Goal: Task Accomplishment & Management: Use online tool/utility

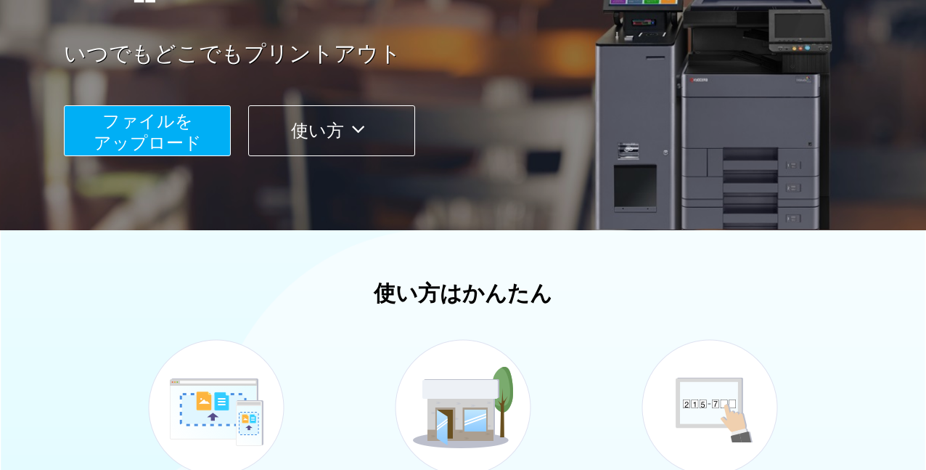
click at [197, 111] on button "ファイルを ​​アップロード" at bounding box center [147, 130] width 167 height 51
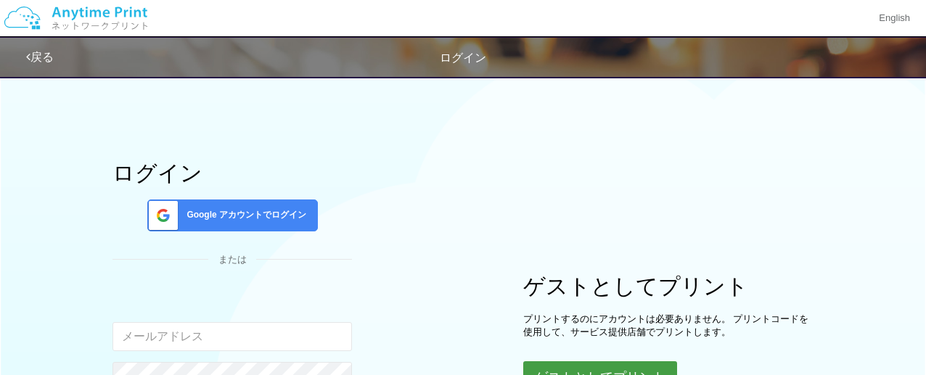
click at [615, 364] on button "ゲストとしてプリント" at bounding box center [600, 377] width 154 height 32
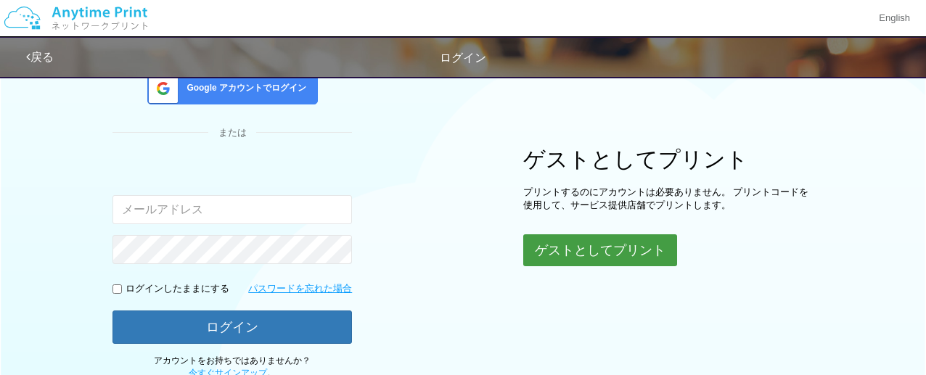
scroll to position [236, 0]
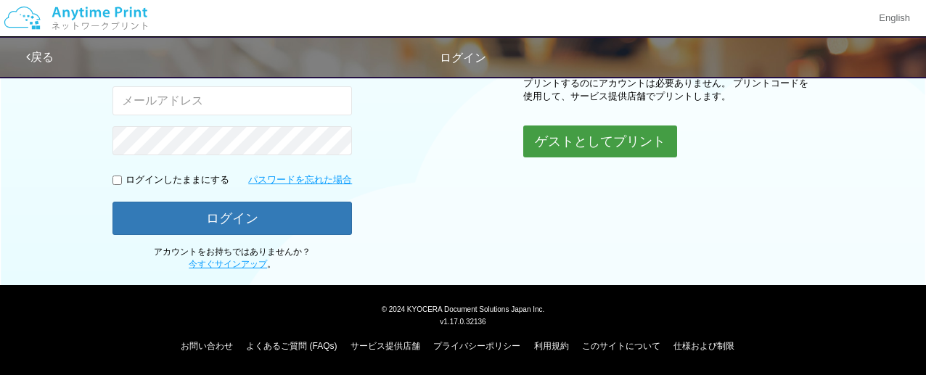
click at [636, 148] on button "ゲストとしてプリント" at bounding box center [600, 142] width 154 height 32
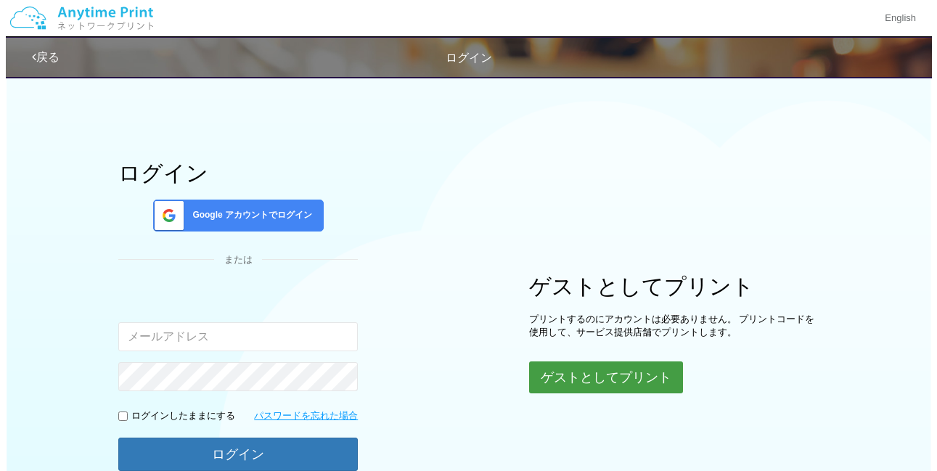
scroll to position [140, 0]
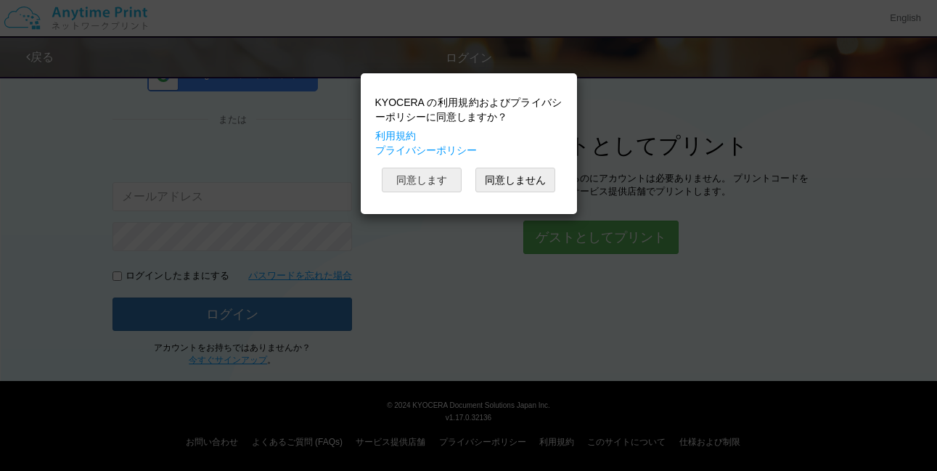
click at [427, 185] on button "同意します" at bounding box center [422, 180] width 80 height 25
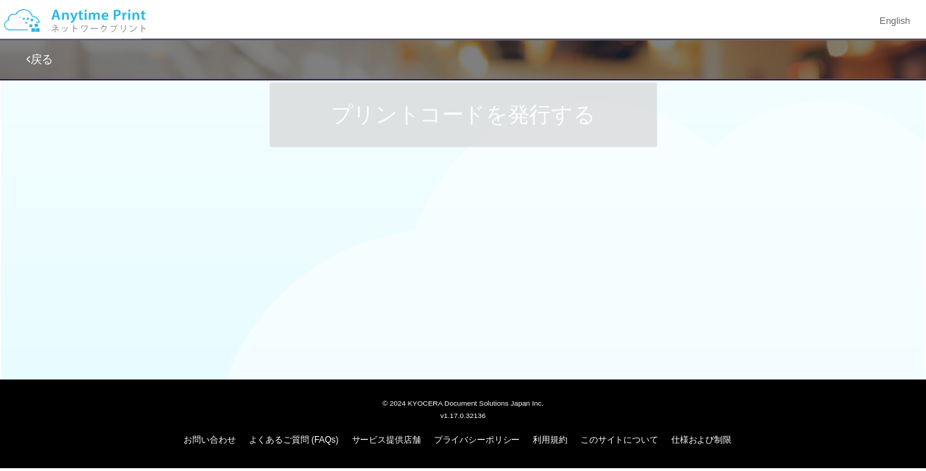
scroll to position [140, 0]
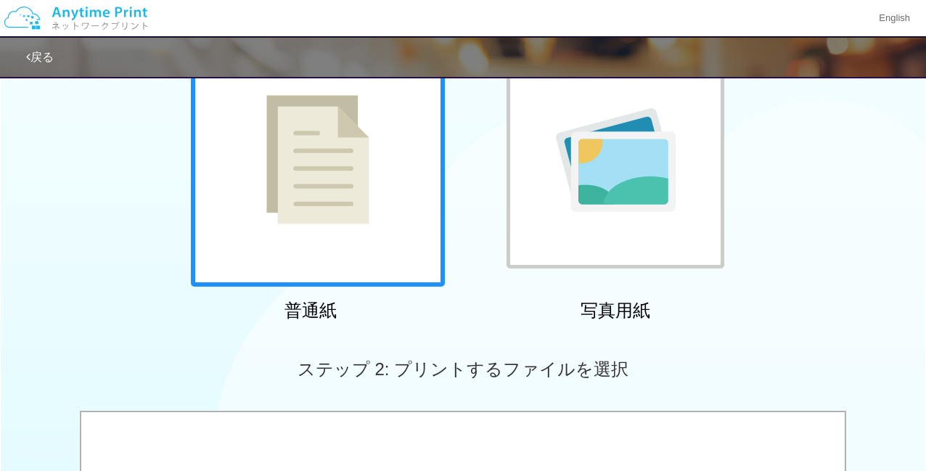
click at [397, 209] on div at bounding box center [318, 160] width 254 height 254
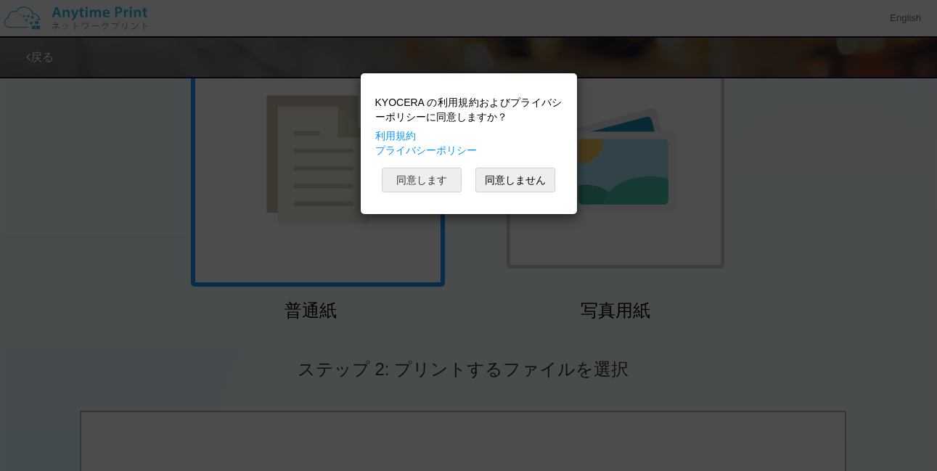
click at [435, 180] on button "同意します" at bounding box center [422, 180] width 80 height 25
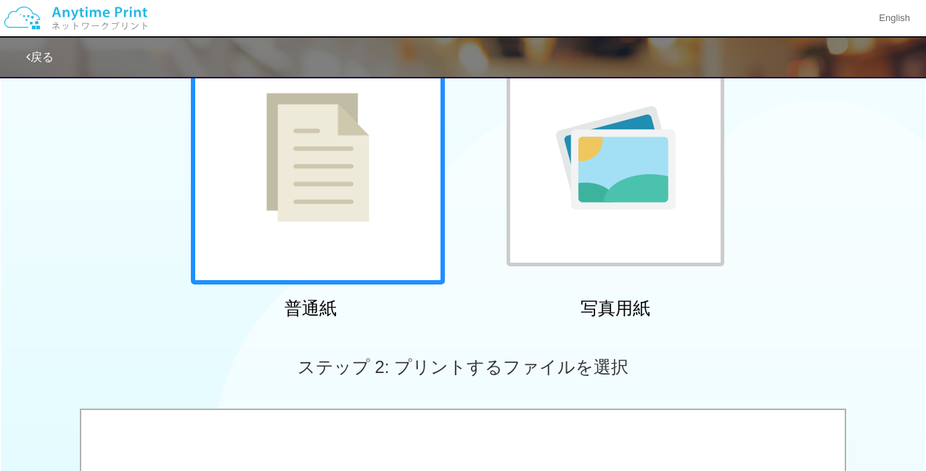
scroll to position [503, 0]
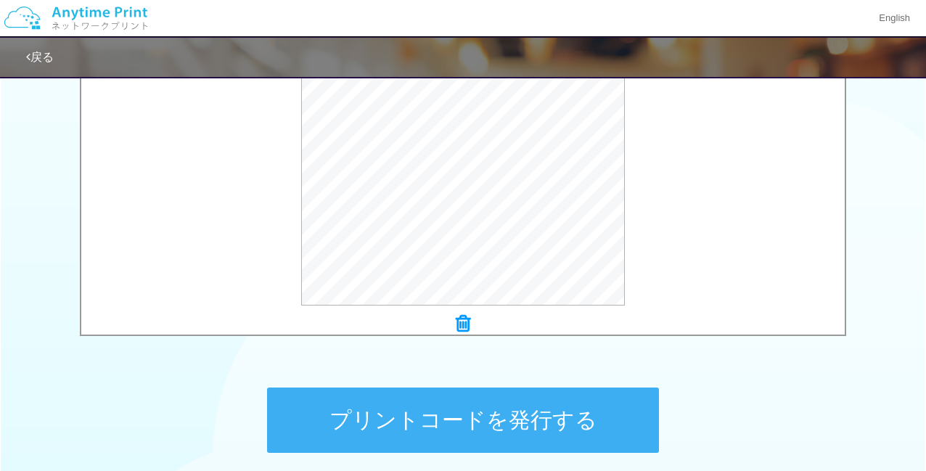
click at [524, 438] on button "プリントコードを発行する" at bounding box center [463, 420] width 392 height 65
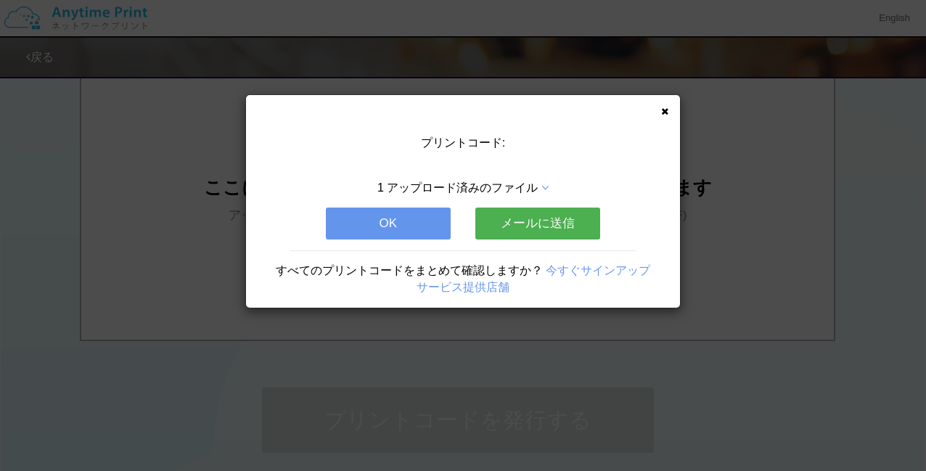
scroll to position [0, 0]
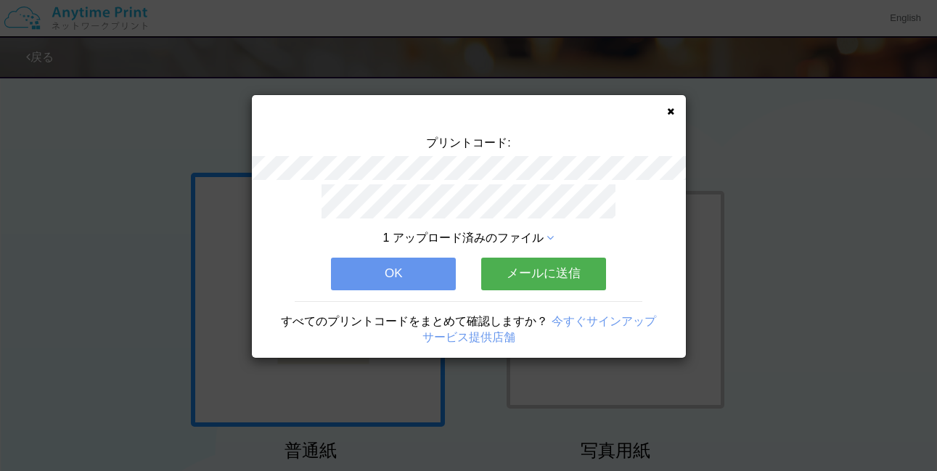
click at [410, 273] on button "OK" at bounding box center [393, 274] width 125 height 32
